Goal: Task Accomplishment & Management: Use online tool/utility

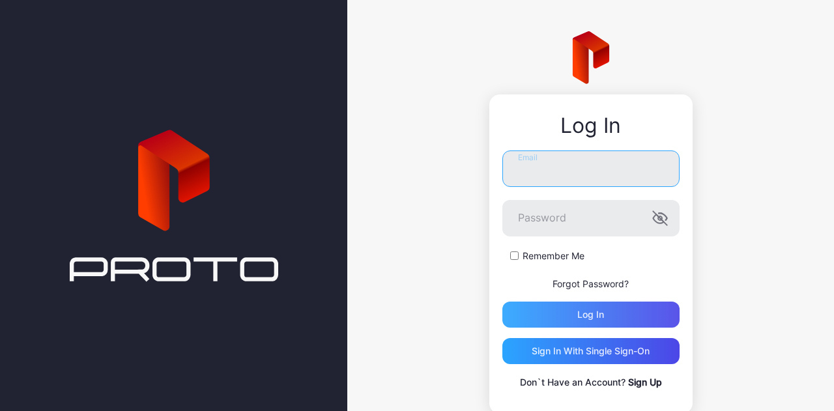
type input "**********"
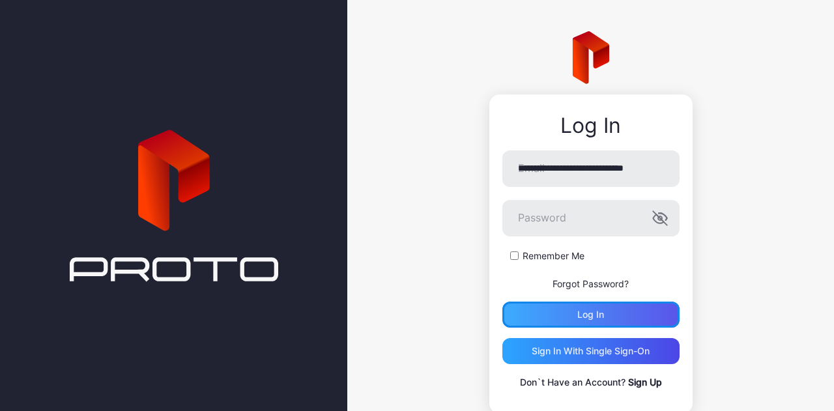
click at [560, 321] on div "Log in" at bounding box center [590, 315] width 177 height 26
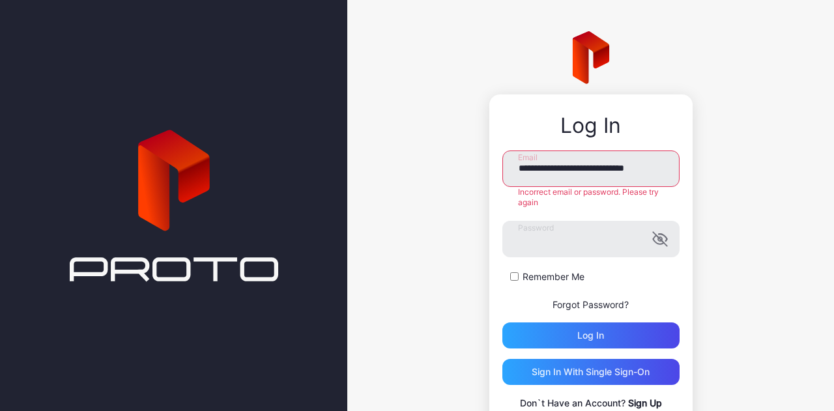
click at [520, 285] on form "**********" at bounding box center [590, 249] width 177 height 198
click at [524, 276] on label "Remember Me" at bounding box center [553, 276] width 62 height 13
click at [577, 333] on div "Log in" at bounding box center [590, 335] width 27 height 10
click at [439, 235] on div "**********" at bounding box center [590, 233] width 487 height 466
click at [545, 339] on div "Log in" at bounding box center [590, 335] width 177 height 26
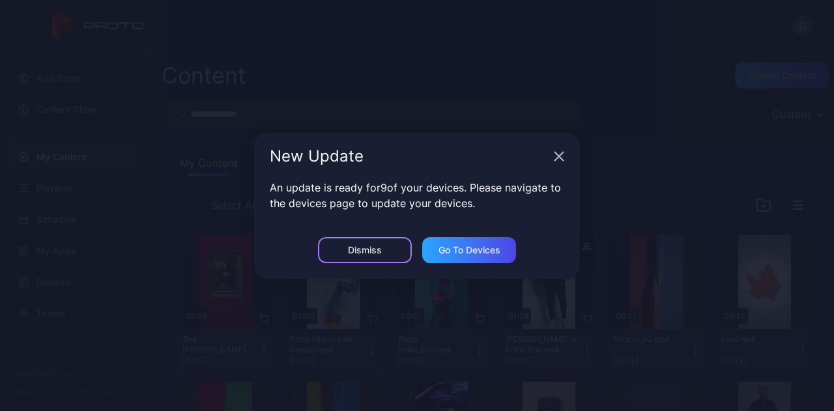
click at [387, 242] on div "Dismiss" at bounding box center [365, 250] width 94 height 26
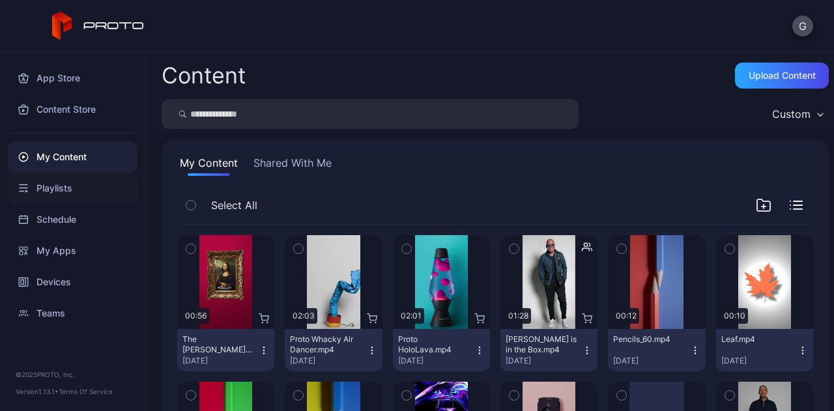
click at [85, 186] on div "Playlists" at bounding box center [73, 188] width 130 height 31
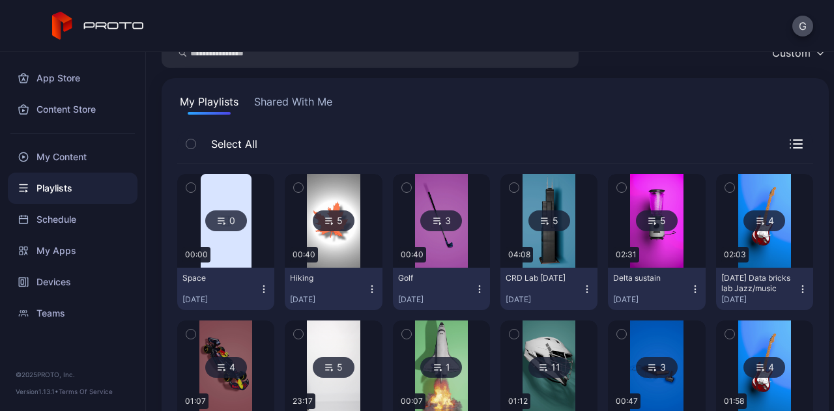
scroll to position [82, 0]
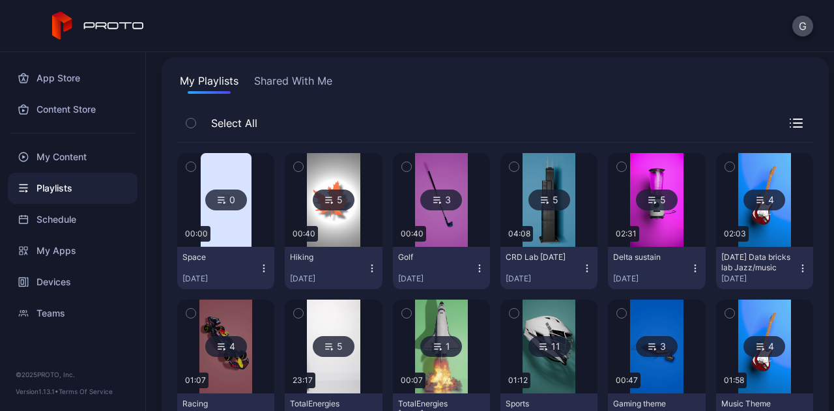
drag, startPoint x: 427, startPoint y: 190, endPoint x: 351, endPoint y: 100, distance: 117.3
click at [351, 100] on div "My Playlists Shared With Me Select All 0 00:00 Space [DATE] 5 00:40 Hiking [DAT…" at bounding box center [495, 332] width 667 height 551
click at [352, 108] on div "My Playlists Shared With Me Select All 0 00:00 Space [DATE] 5 00:40 Hiking [DAT…" at bounding box center [495, 332] width 667 height 551
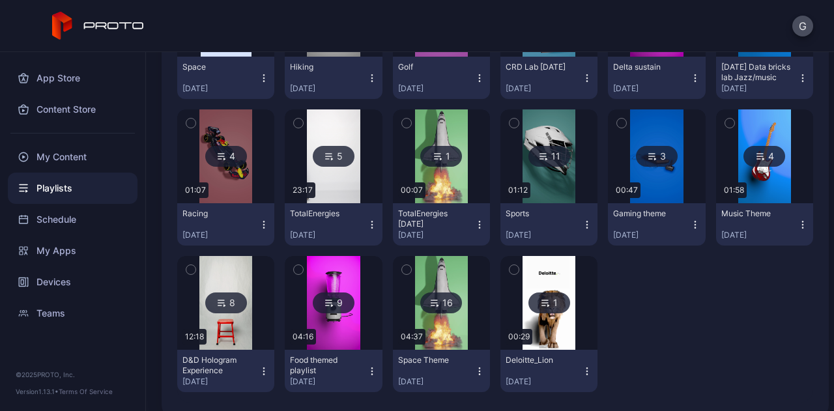
scroll to position [272, 0]
click at [253, 210] on div "Racing" at bounding box center [218, 213] width 72 height 10
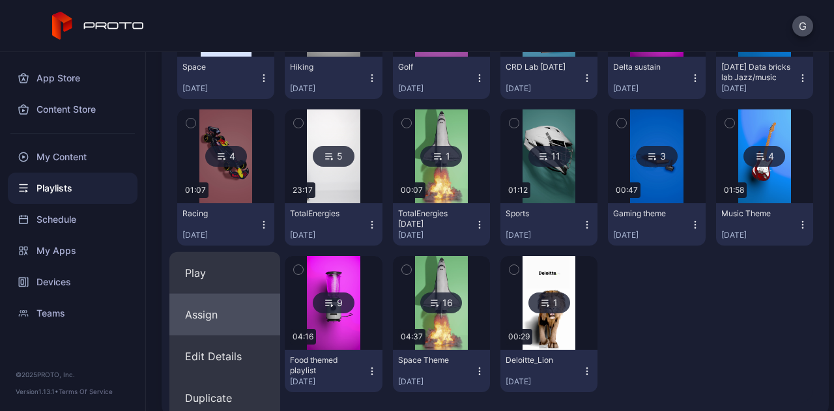
click at [227, 316] on button "Assign" at bounding box center [224, 315] width 111 height 42
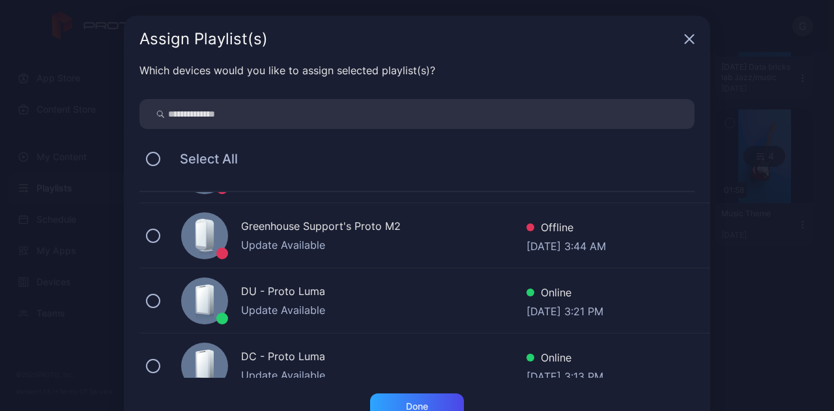
scroll to position [252, 0]
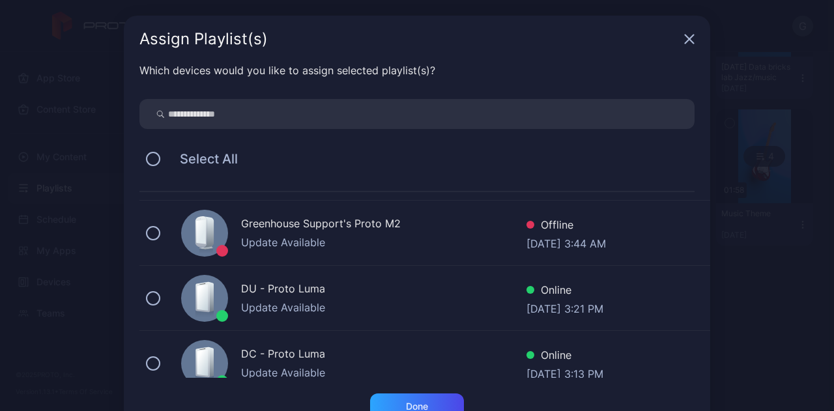
click at [324, 274] on div "DU - Proto Luma Update Available Online [DATE] 3:21 PM" at bounding box center [424, 298] width 571 height 65
click at [414, 402] on div "Done" at bounding box center [417, 406] width 22 height 10
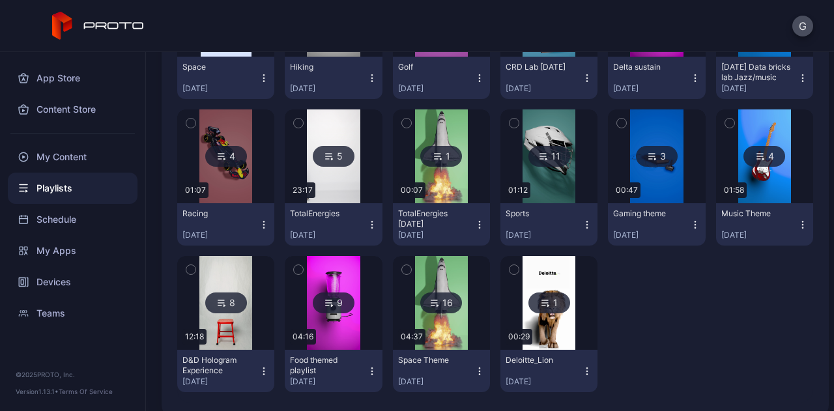
click at [641, 333] on div at bounding box center [656, 324] width 97 height 136
click at [307, 155] on img at bounding box center [333, 156] width 53 height 94
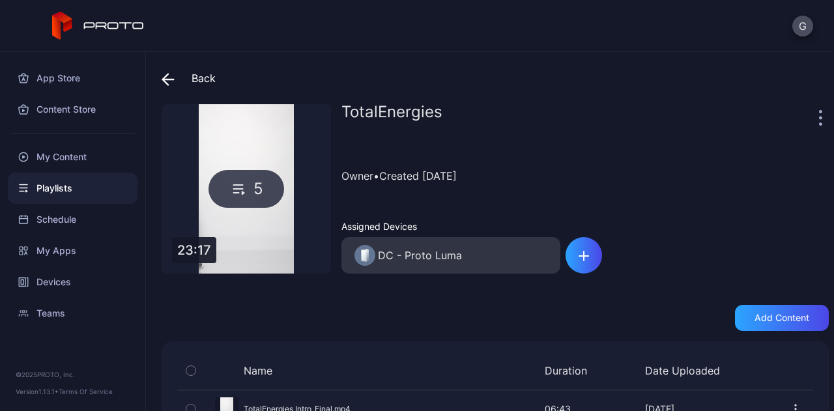
click at [163, 71] on span at bounding box center [172, 77] width 20 height 23
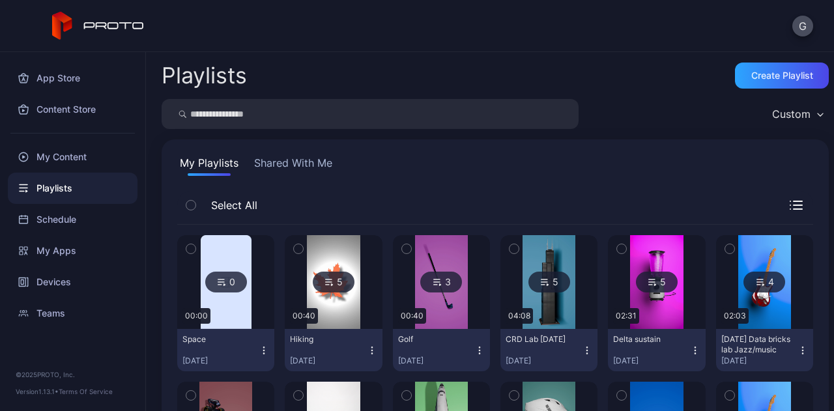
scroll to position [272, 0]
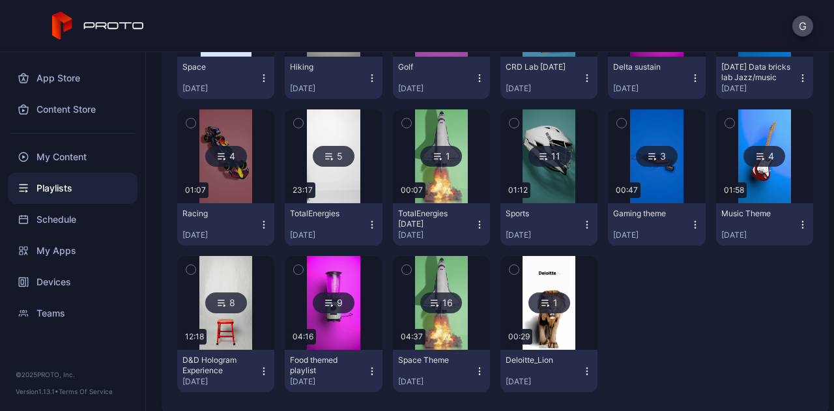
click at [227, 165] on div "4" at bounding box center [226, 156] width 42 height 21
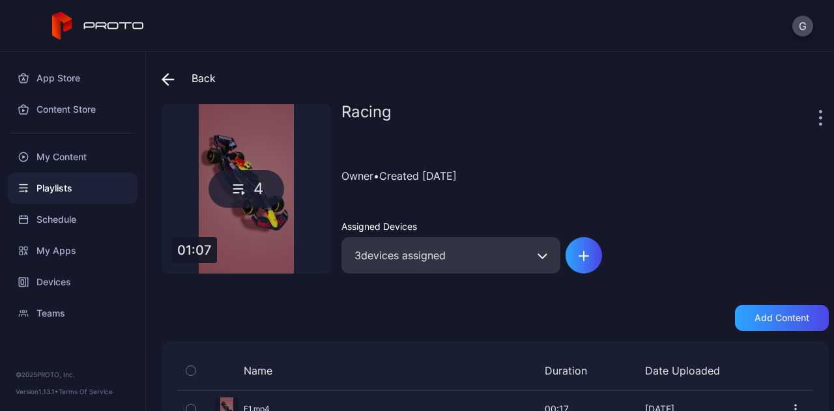
click at [168, 78] on icon at bounding box center [168, 79] width 13 height 13
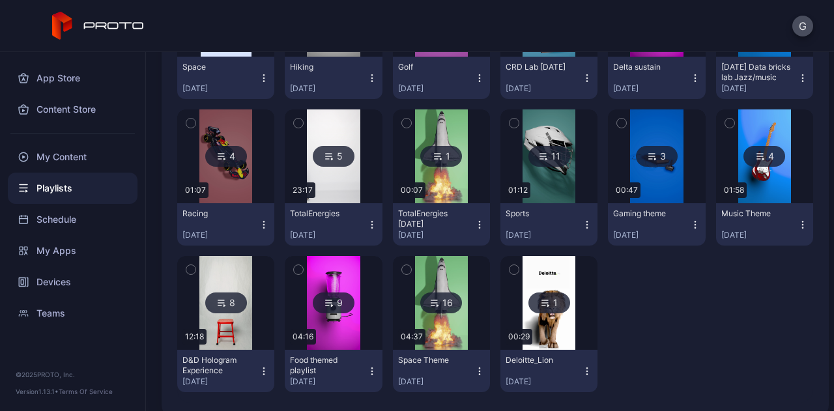
scroll to position [289, 0]
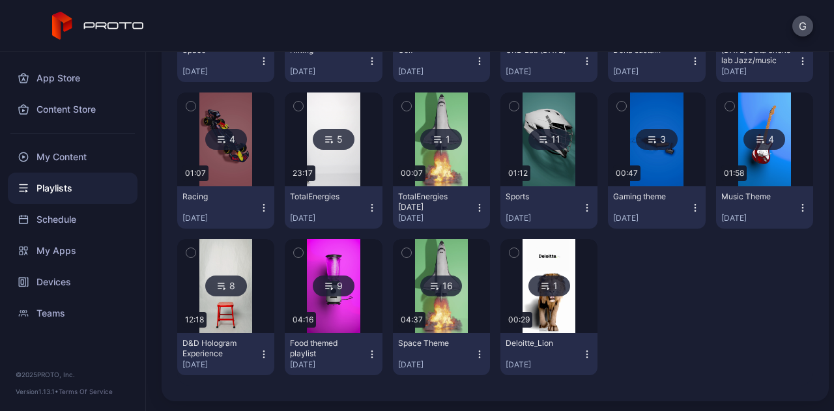
click at [677, 291] on div at bounding box center [656, 307] width 97 height 136
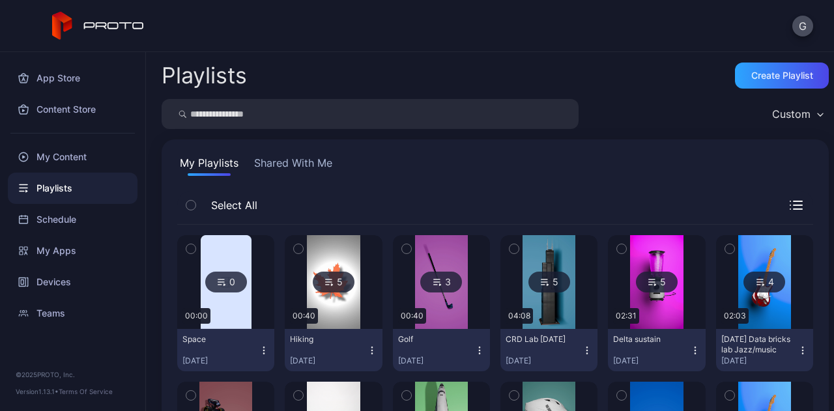
click at [325, 116] on input "search" at bounding box center [370, 114] width 417 height 30
click at [96, 110] on div "Content Store" at bounding box center [73, 109] width 130 height 31
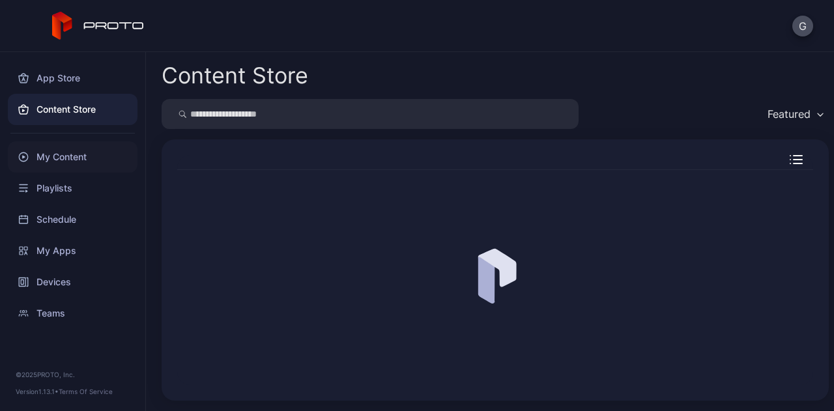
click at [73, 159] on div "My Content" at bounding box center [73, 156] width 130 height 31
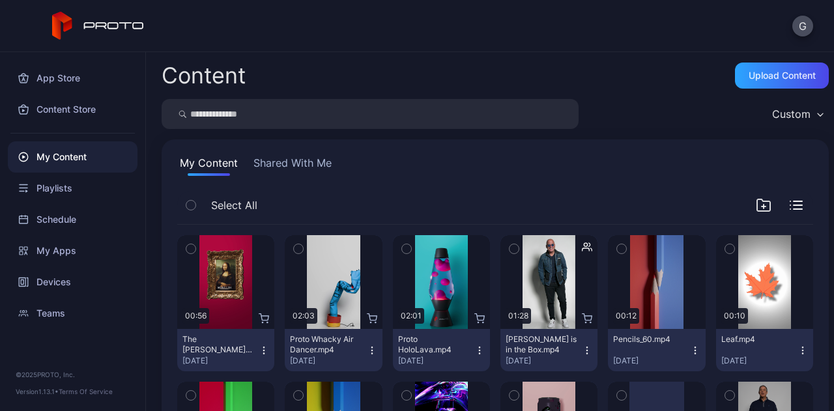
click at [267, 119] on input "search" at bounding box center [370, 114] width 417 height 30
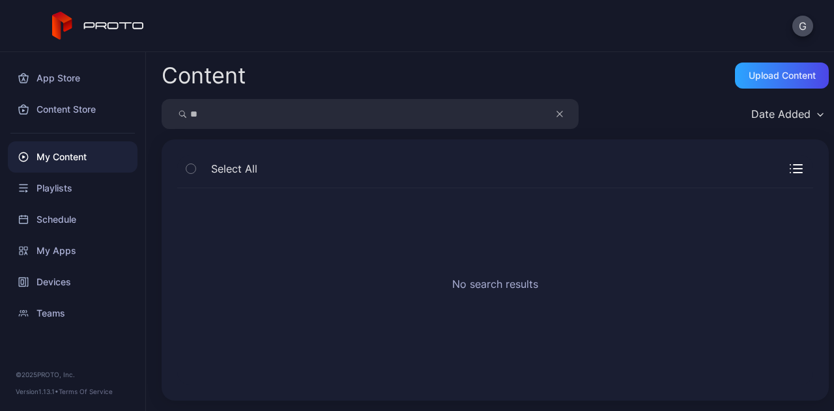
type input "*"
type input "****"
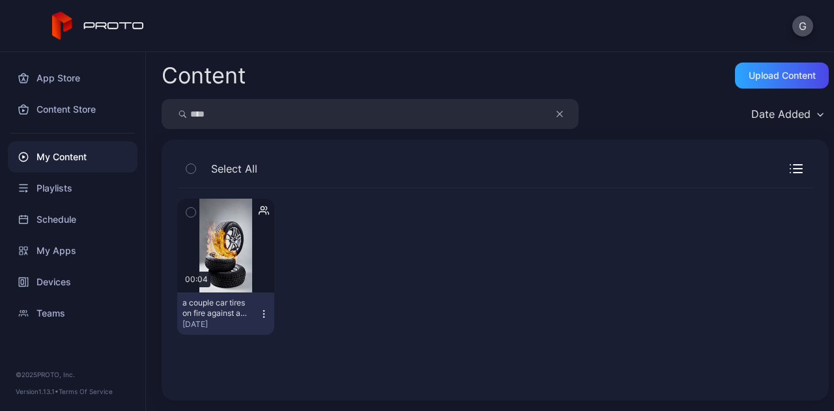
click at [261, 316] on icon "button" at bounding box center [264, 314] width 10 height 10
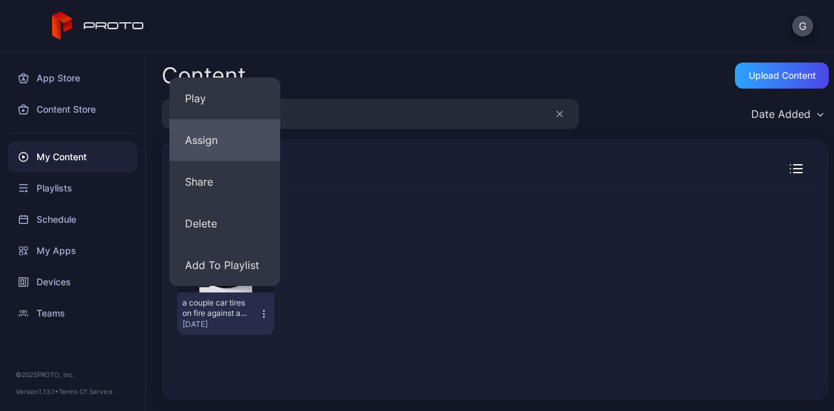
click at [234, 153] on button "Assign" at bounding box center [224, 140] width 111 height 42
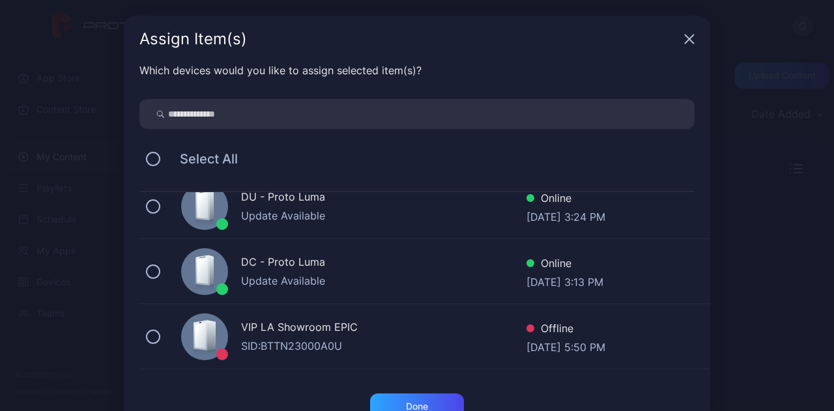
scroll to position [348, 0]
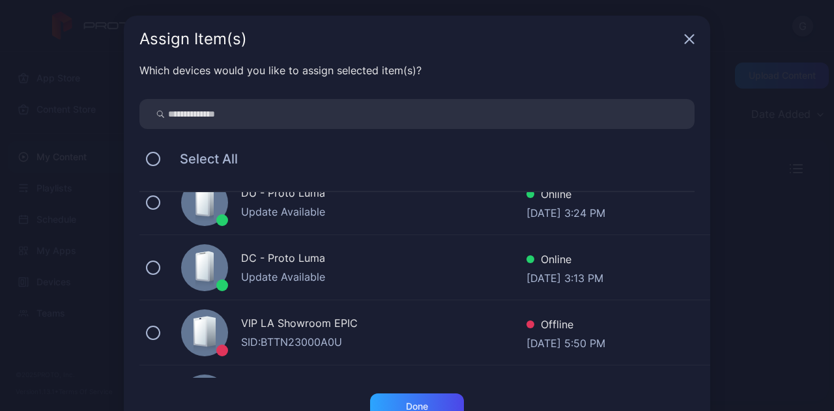
click at [332, 218] on div "Update Available" at bounding box center [383, 212] width 285 height 16
click at [440, 404] on div "Done" at bounding box center [417, 406] width 94 height 26
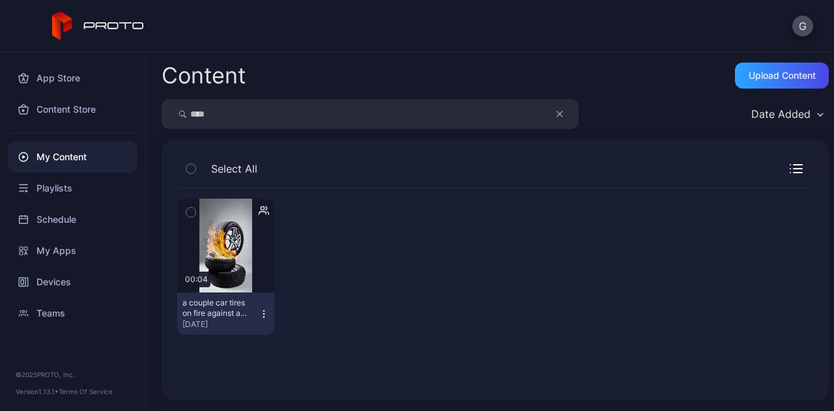
click at [571, 110] on button "button" at bounding box center [566, 114] width 25 height 30
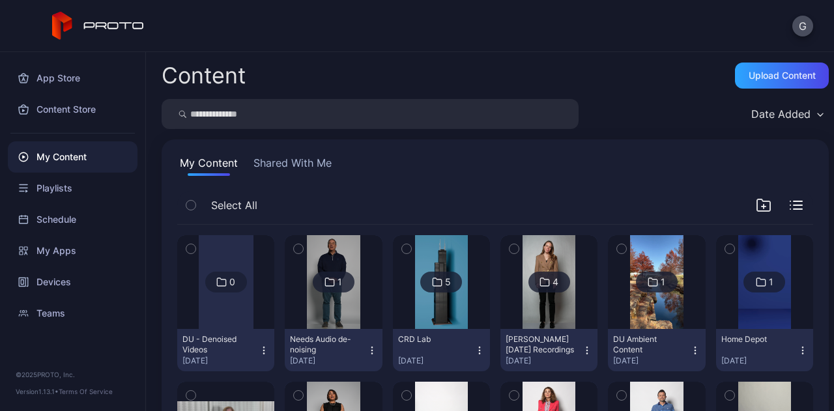
click at [357, 85] on div "Content Upload Content" at bounding box center [495, 76] width 667 height 26
click at [339, 132] on div "Content Upload Content Date Added My Content Shared With Me Select All 0 DU - D…" at bounding box center [490, 231] width 688 height 359
click at [338, 120] on input "search" at bounding box center [370, 114] width 417 height 30
type input "****"
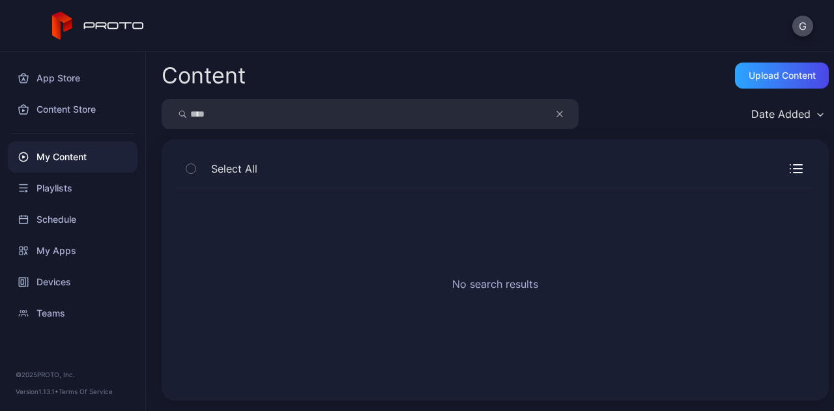
click at [555, 107] on button "button" at bounding box center [566, 114] width 25 height 30
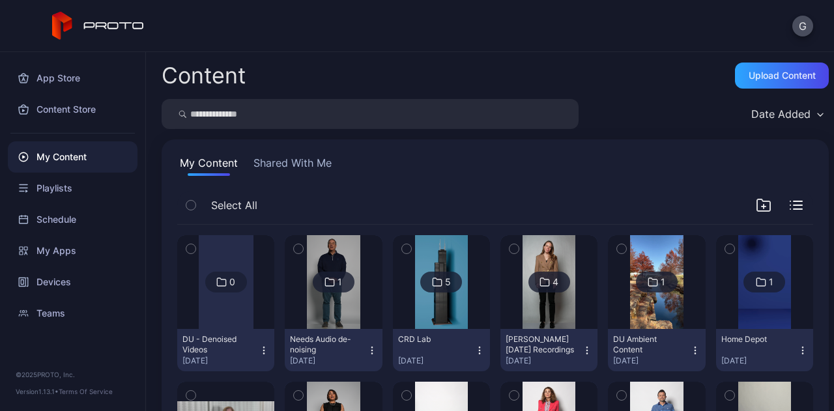
click at [521, 106] on input "search" at bounding box center [370, 114] width 417 height 30
type input "***"
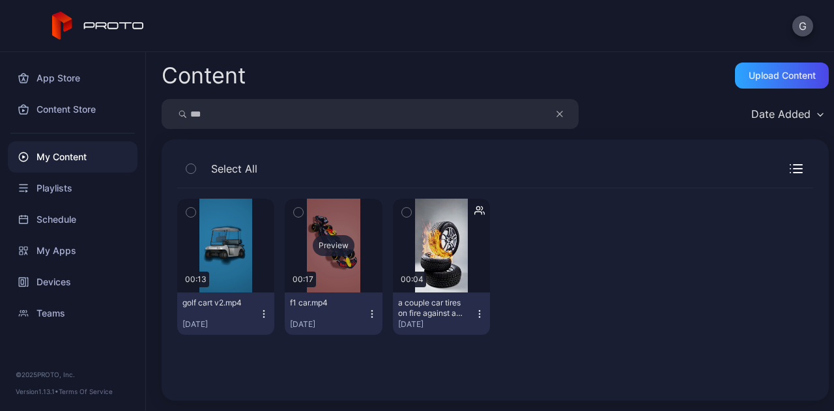
click at [339, 268] on div "Preview" at bounding box center [333, 246] width 97 height 94
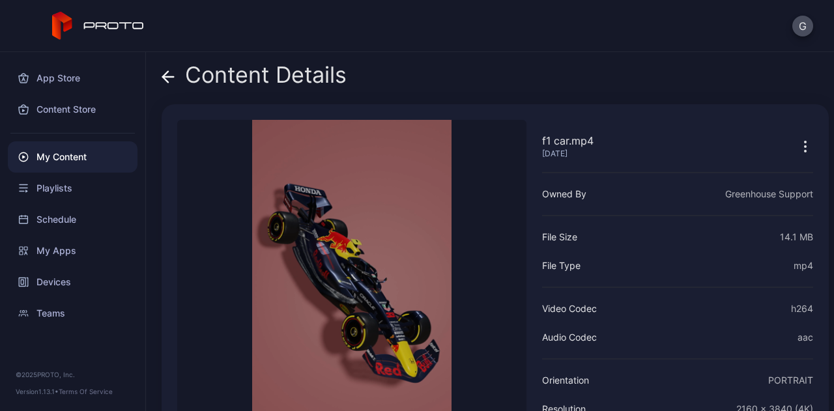
click at [327, 286] on video "Sorry, your browser doesn‘t support embedded videos" at bounding box center [351, 296] width 349 height 353
click at [385, 287] on video "Sorry, your browser doesn‘t support embedded videos" at bounding box center [351, 296] width 349 height 353
click at [180, 89] on div "Content Details" at bounding box center [254, 78] width 185 height 31
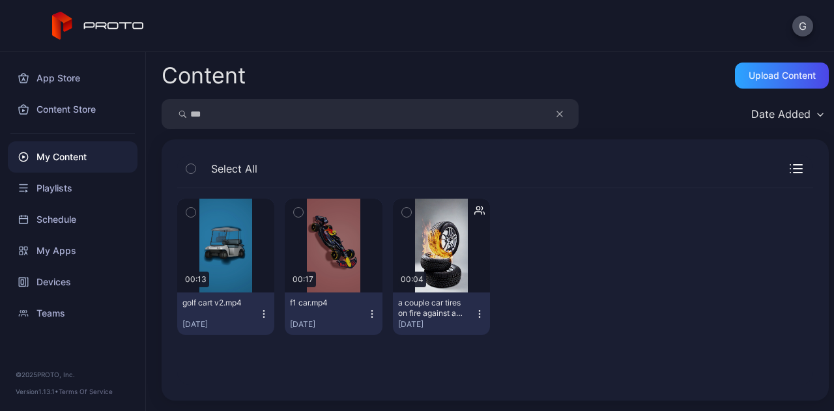
click at [281, 239] on div "Preview 00:13 golf cart v2.mp4 [DATE] Preview 00:17 f1 car.mp4 [DATE] Preview 0…" at bounding box center [495, 266] width 636 height 157
